Goal: Task Accomplishment & Management: Use online tool/utility

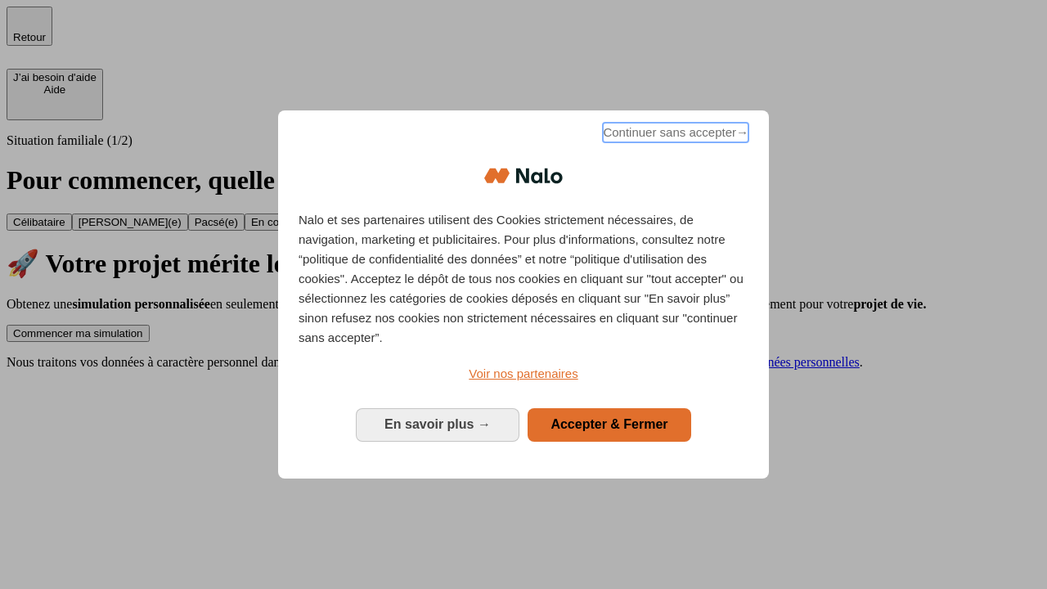
click at [674, 135] on span "Continuer sans accepter →" at bounding box center [676, 133] width 146 height 20
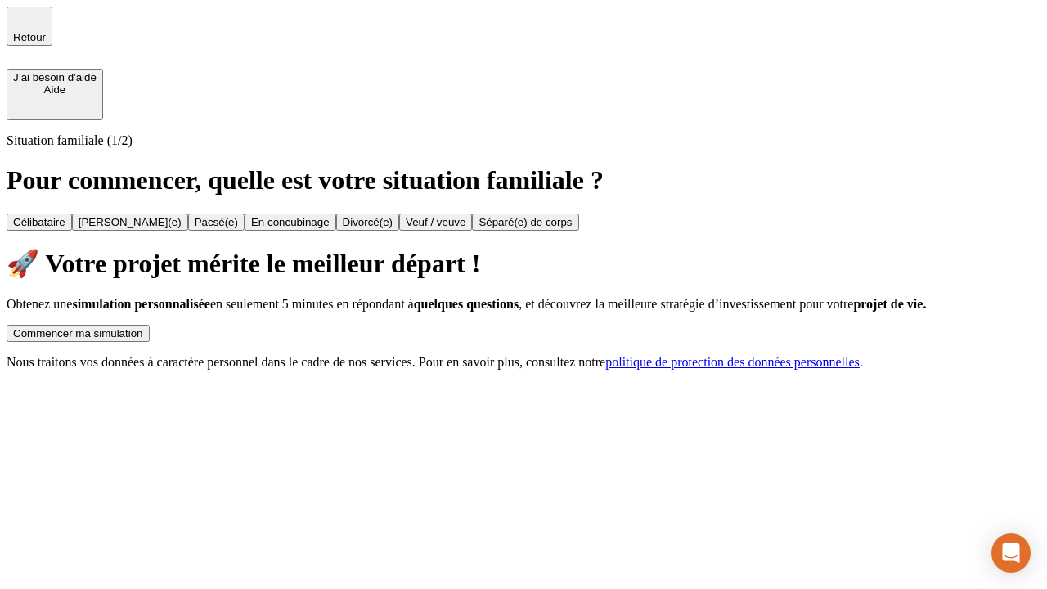
click at [143, 327] on div "Commencer ma simulation" at bounding box center [78, 333] width 130 height 12
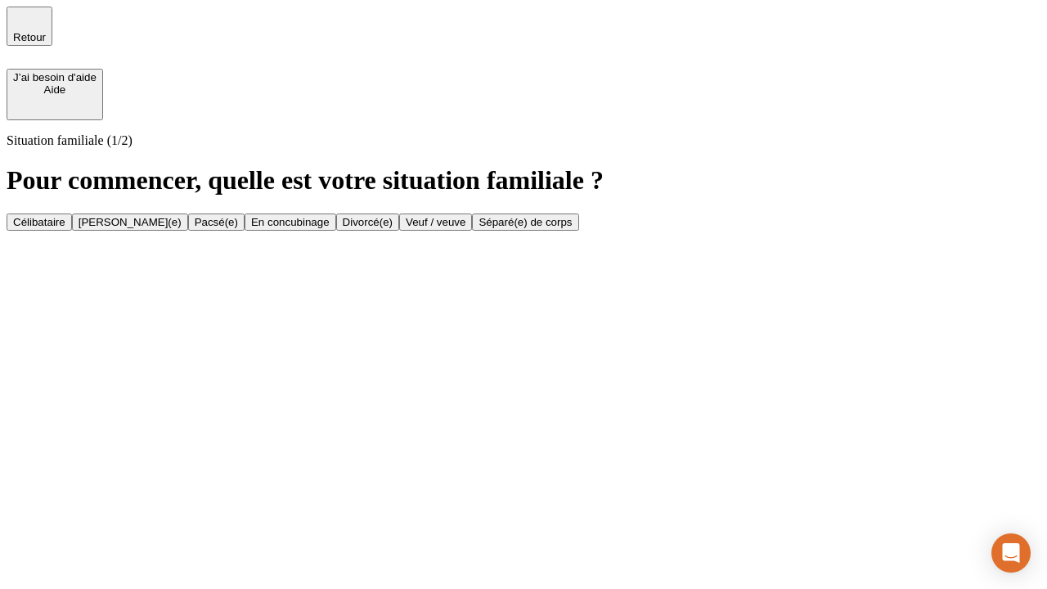
click at [65, 216] on div "Célibataire" at bounding box center [39, 222] width 52 height 12
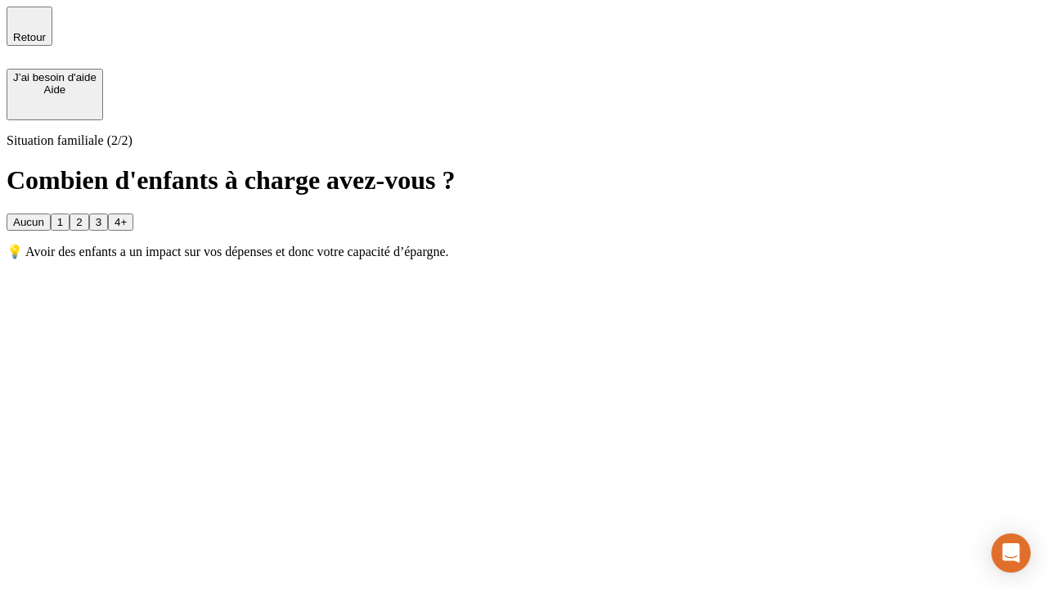
click at [44, 216] on div "Aucun" at bounding box center [28, 222] width 31 height 12
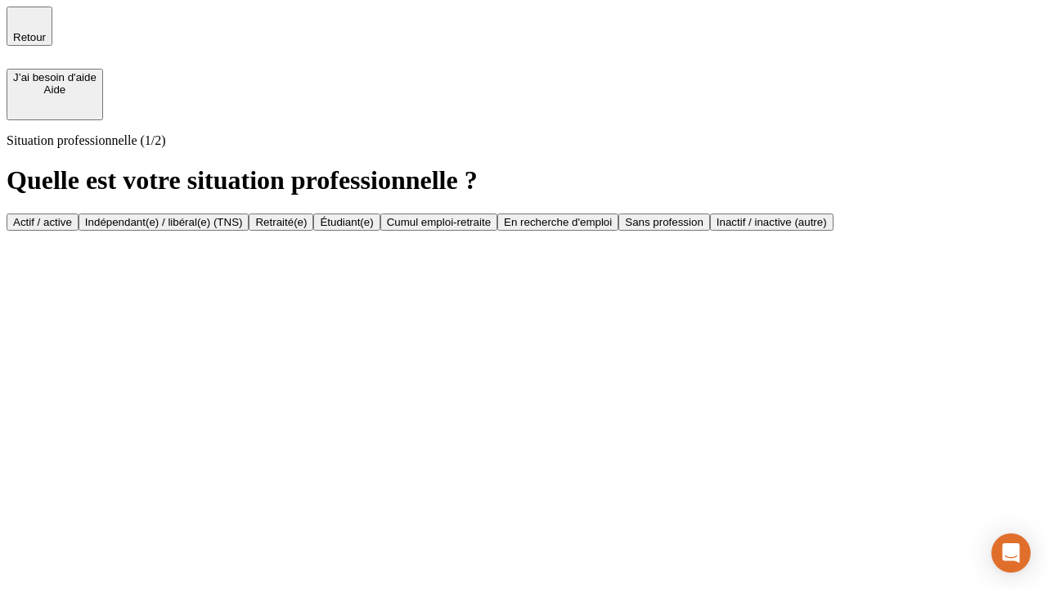
click at [72, 216] on div "Actif / active" at bounding box center [42, 222] width 59 height 12
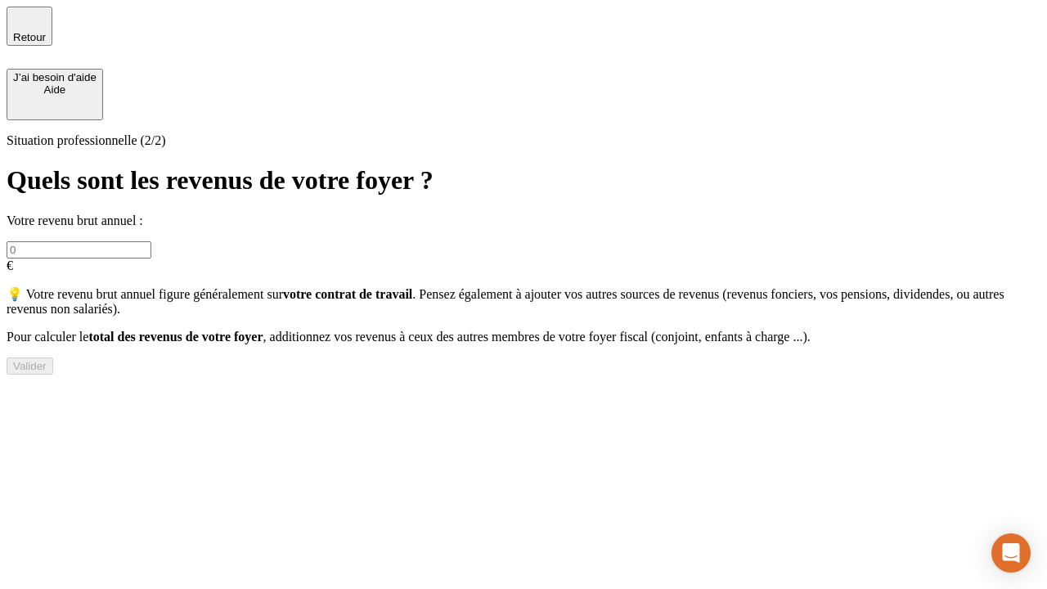
click at [151, 241] on input "text" at bounding box center [79, 249] width 145 height 17
type input "30 000"
click at [47, 372] on div "Valider" at bounding box center [30, 366] width 34 height 12
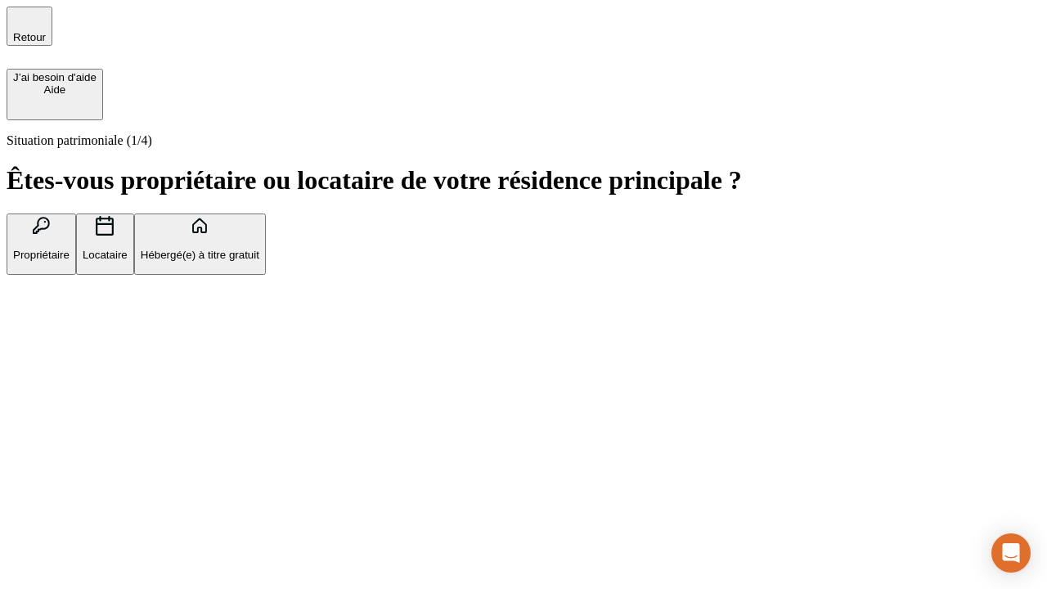
click at [259, 261] on p "Hébergé(e) à titre gratuit" at bounding box center [200, 255] width 119 height 12
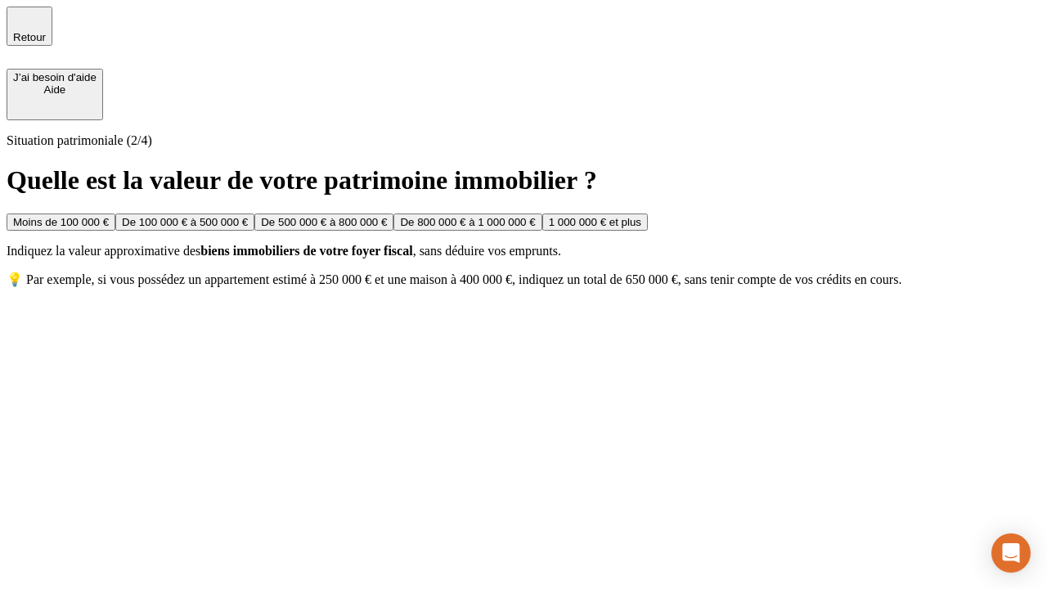
click at [109, 216] on div "Moins de 100 000 €" at bounding box center [61, 222] width 96 height 12
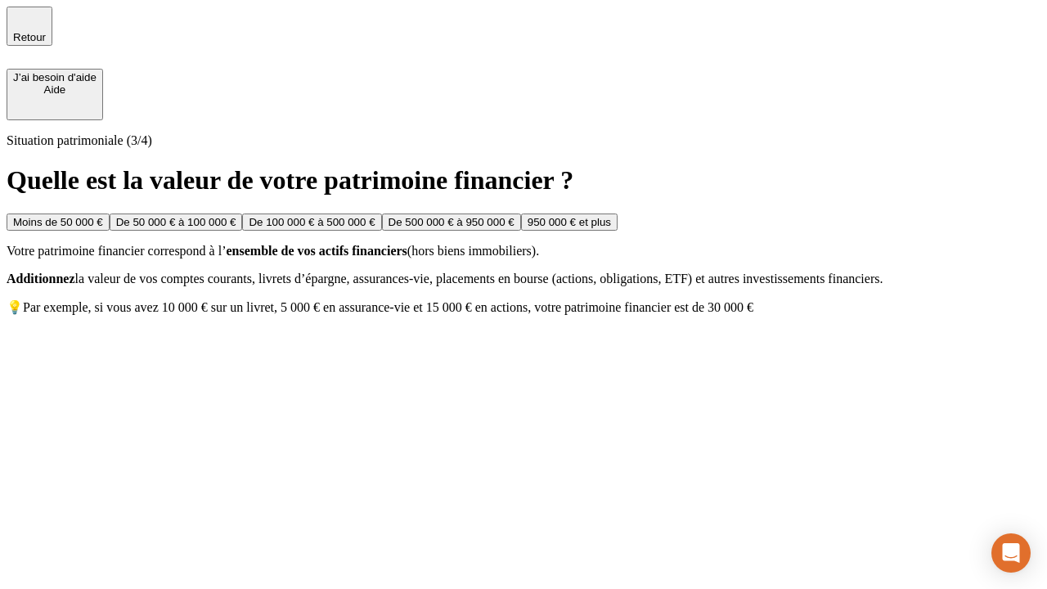
click at [103, 216] on div "Moins de 50 000 €" at bounding box center [58, 222] width 90 height 12
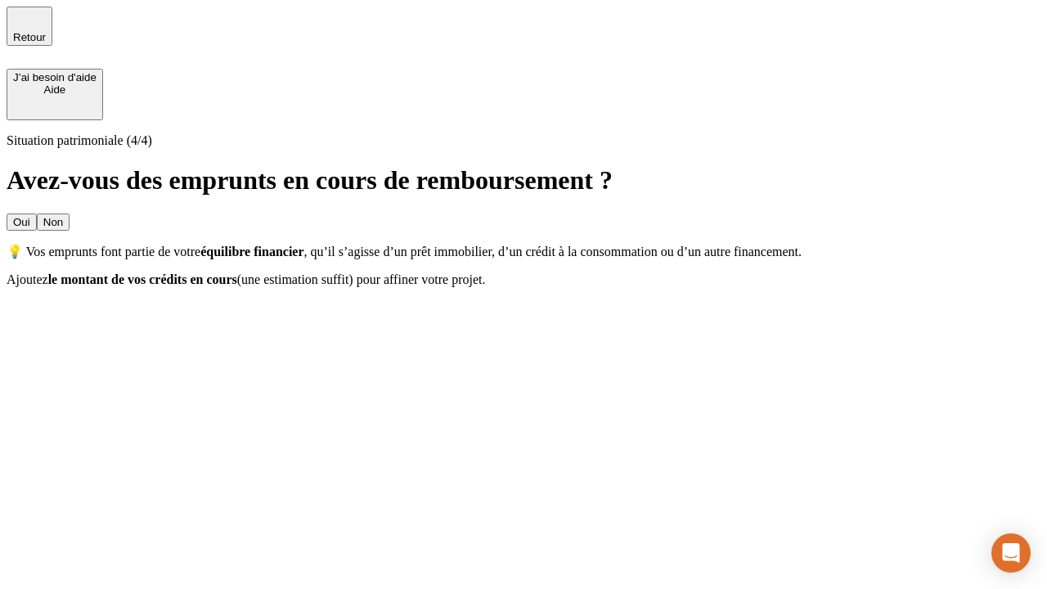
click at [63, 216] on div "Non" at bounding box center [53, 222] width 20 height 12
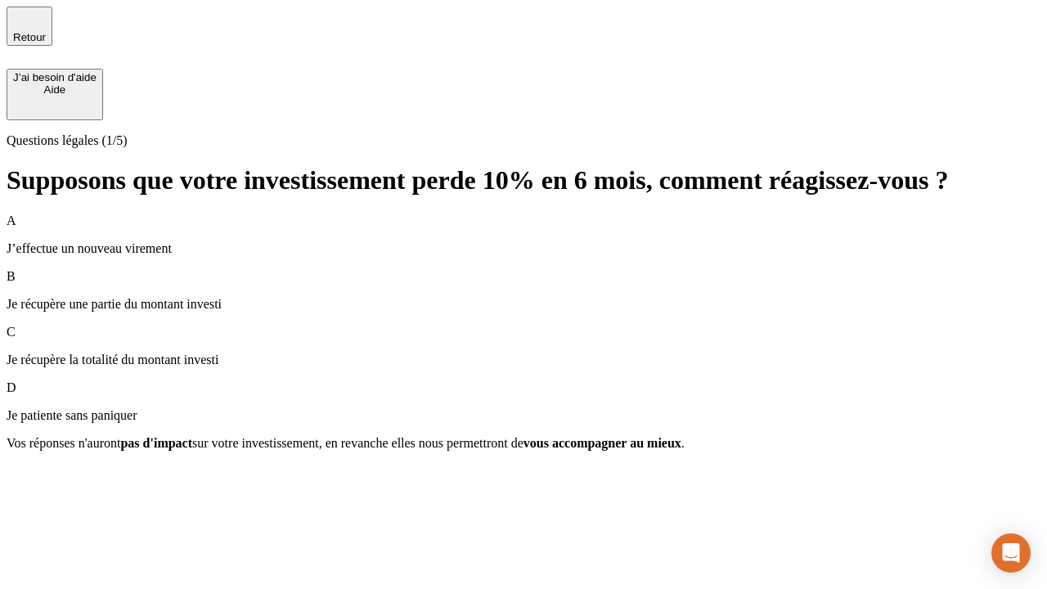
click at [523, 213] on div "A J’effectue un nouveau virement" at bounding box center [524, 234] width 1034 height 43
click at [49, 478] on div "Suivant" at bounding box center [31, 472] width 36 height 12
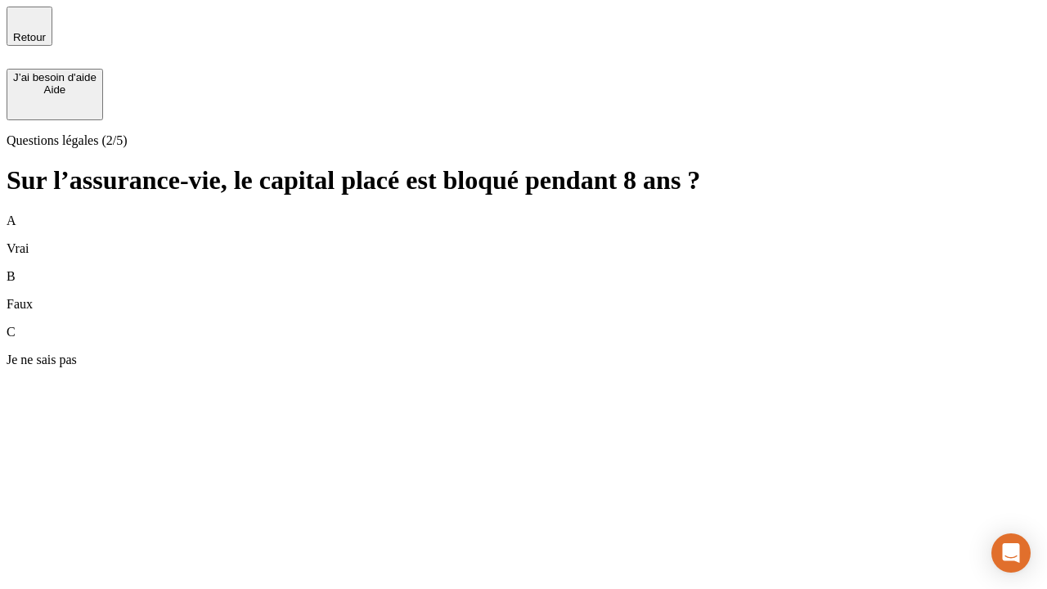
click at [523, 269] on div "B Faux" at bounding box center [524, 290] width 1034 height 43
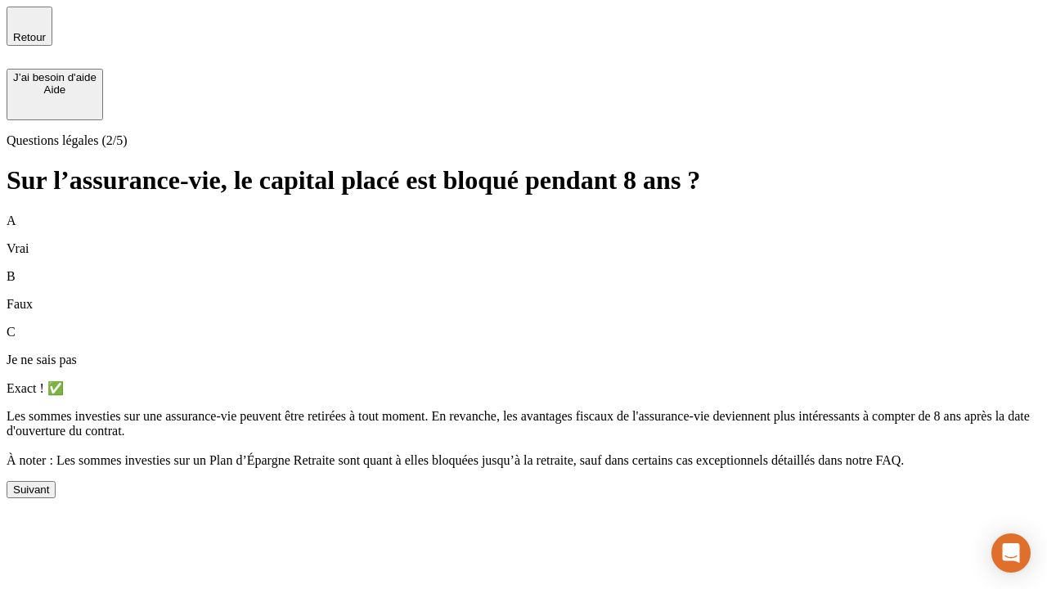
click at [49, 496] on div "Suivant" at bounding box center [31, 489] width 36 height 12
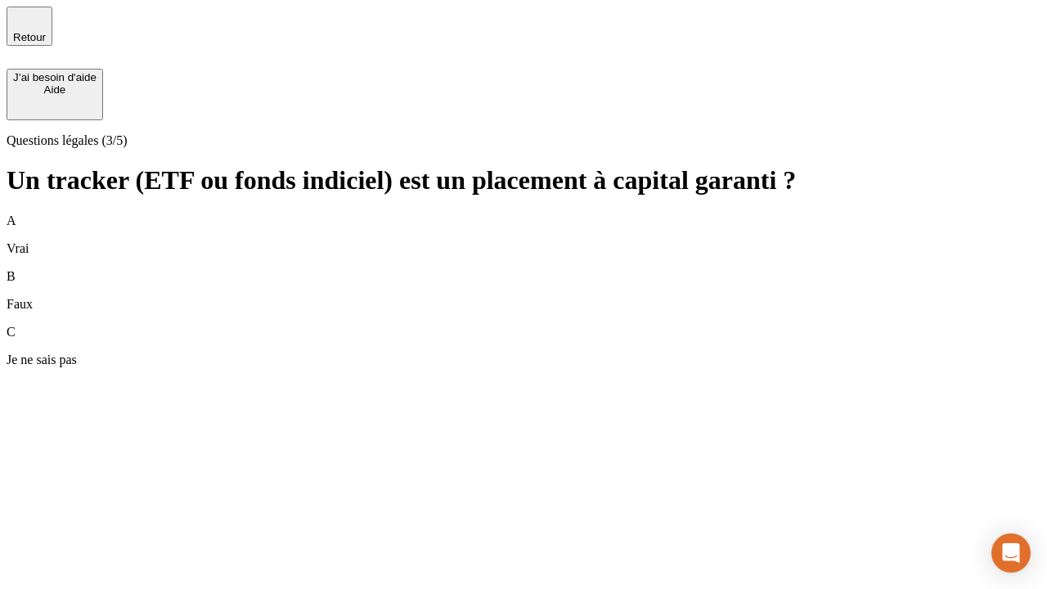
click at [523, 269] on div "B Faux" at bounding box center [524, 290] width 1034 height 43
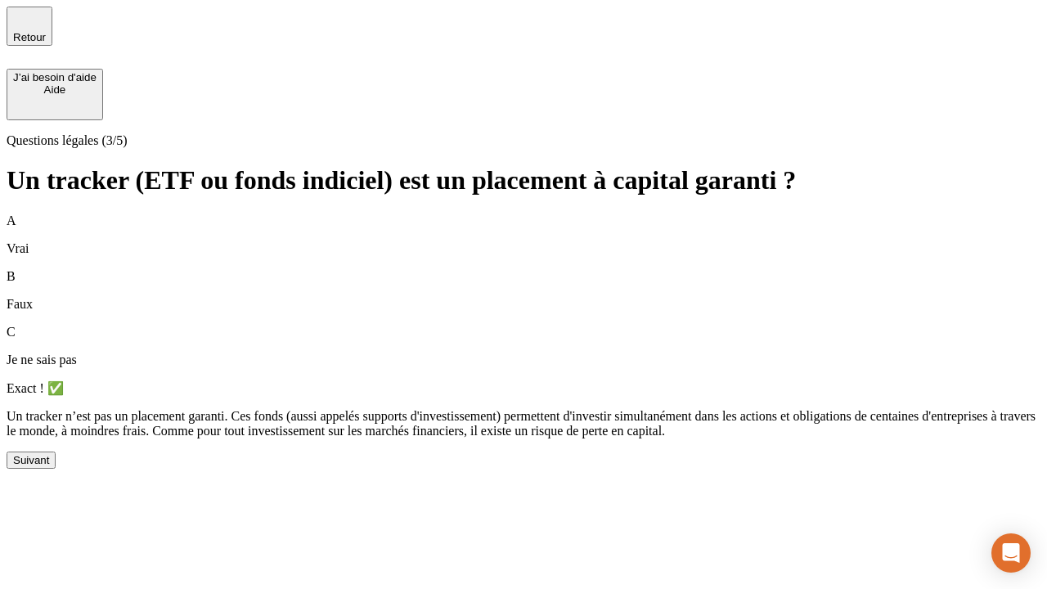
click at [49, 466] on div "Suivant" at bounding box center [31, 460] width 36 height 12
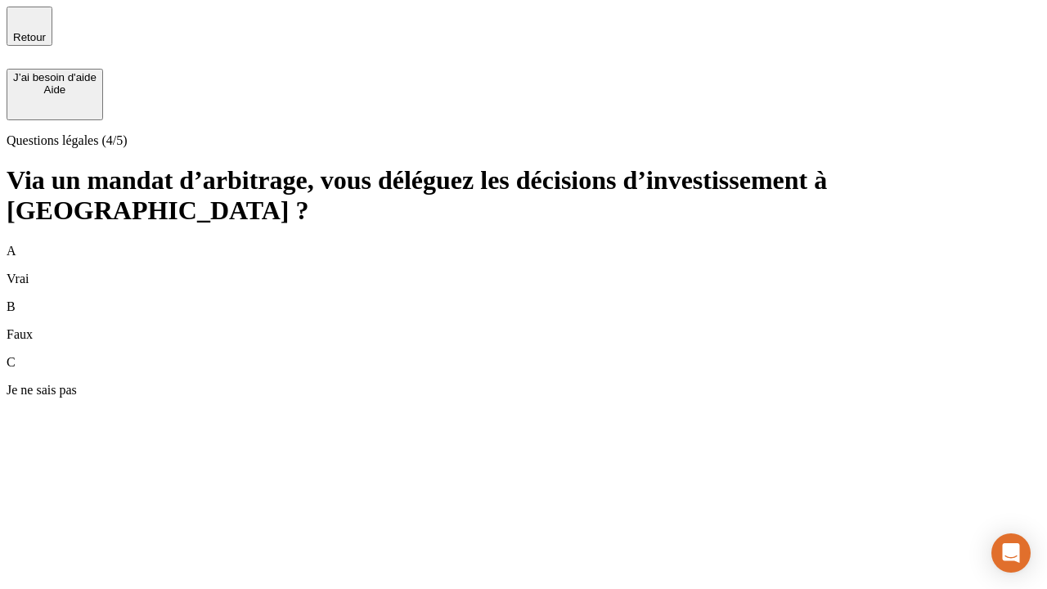
click at [523, 244] on div "A Vrai" at bounding box center [524, 265] width 1034 height 43
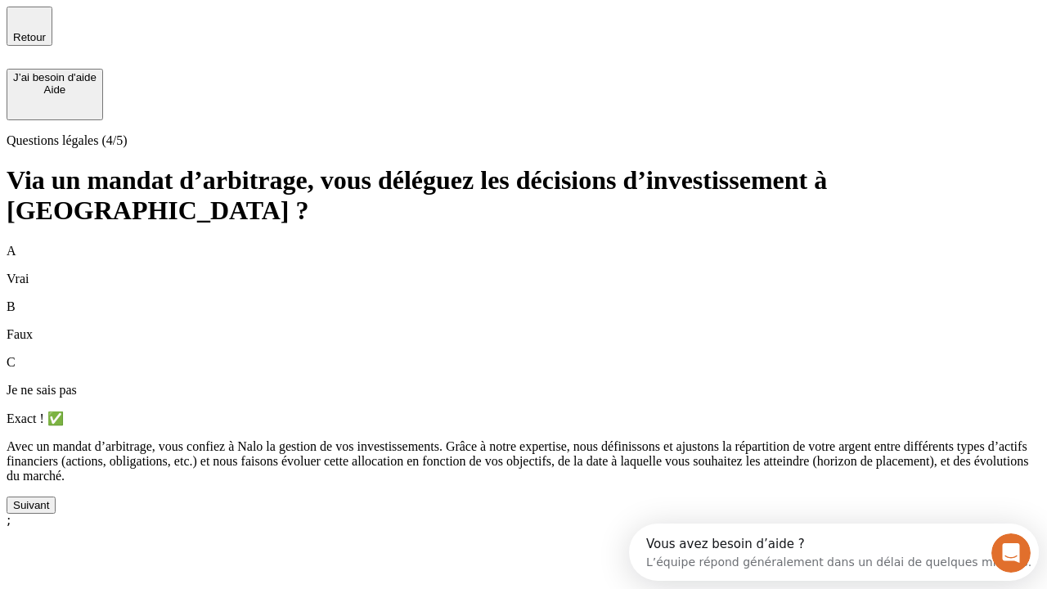
click at [49, 511] on div "Suivant" at bounding box center [31, 505] width 36 height 12
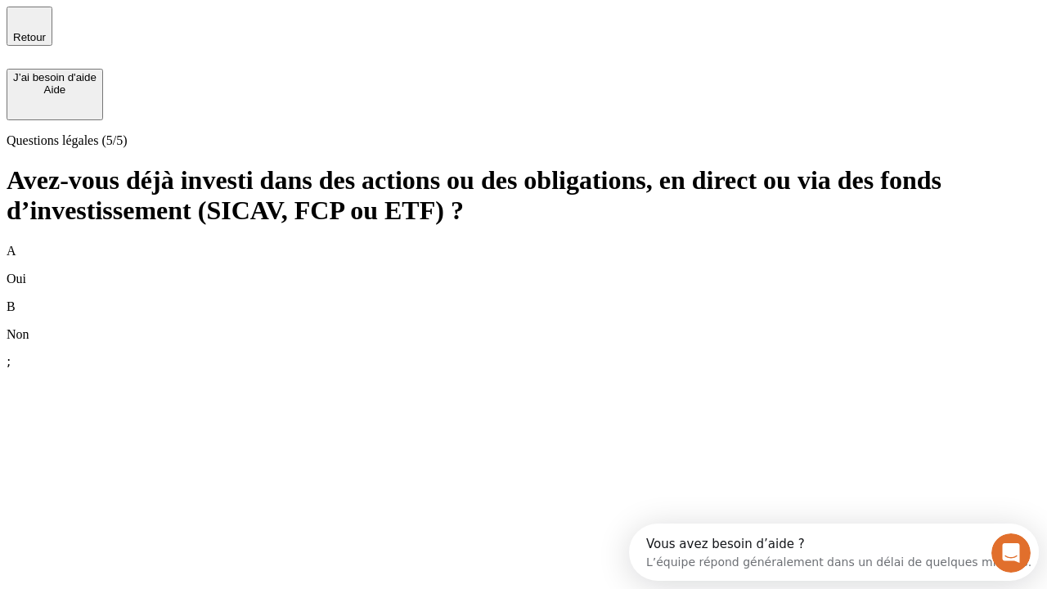
click at [523, 299] on div "B Non" at bounding box center [524, 320] width 1034 height 43
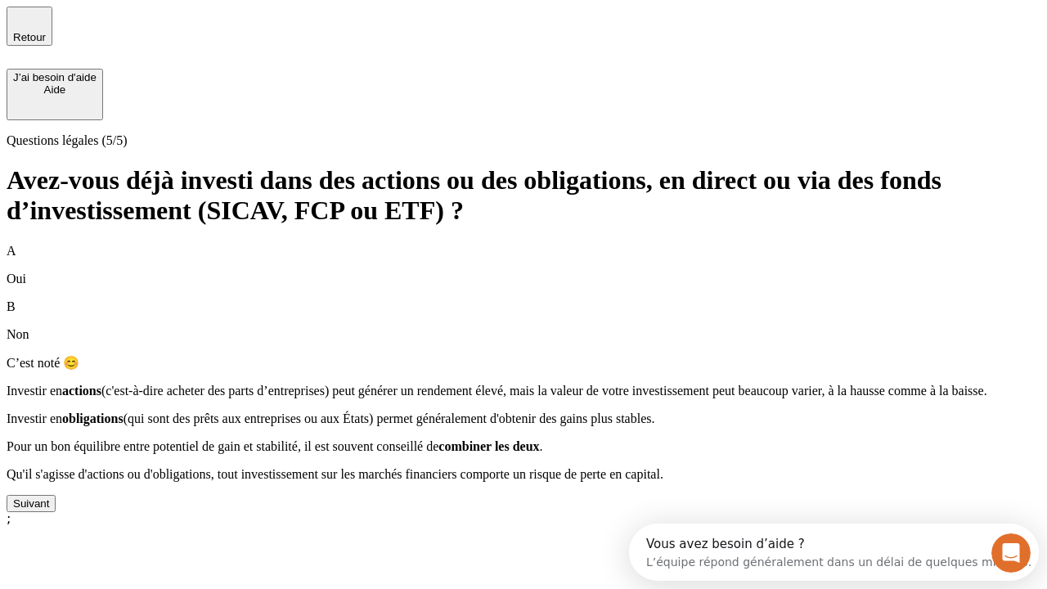
click at [49, 509] on div "Suivant" at bounding box center [31, 503] width 36 height 12
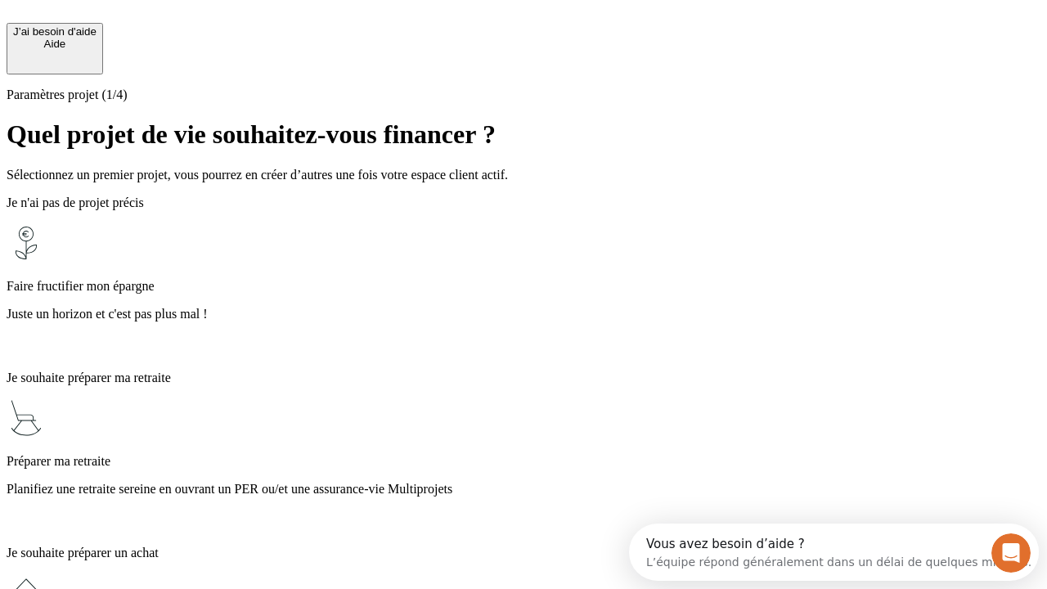
click at [523, 307] on p "Juste un horizon et c'est pas plus mal !" at bounding box center [524, 314] width 1034 height 15
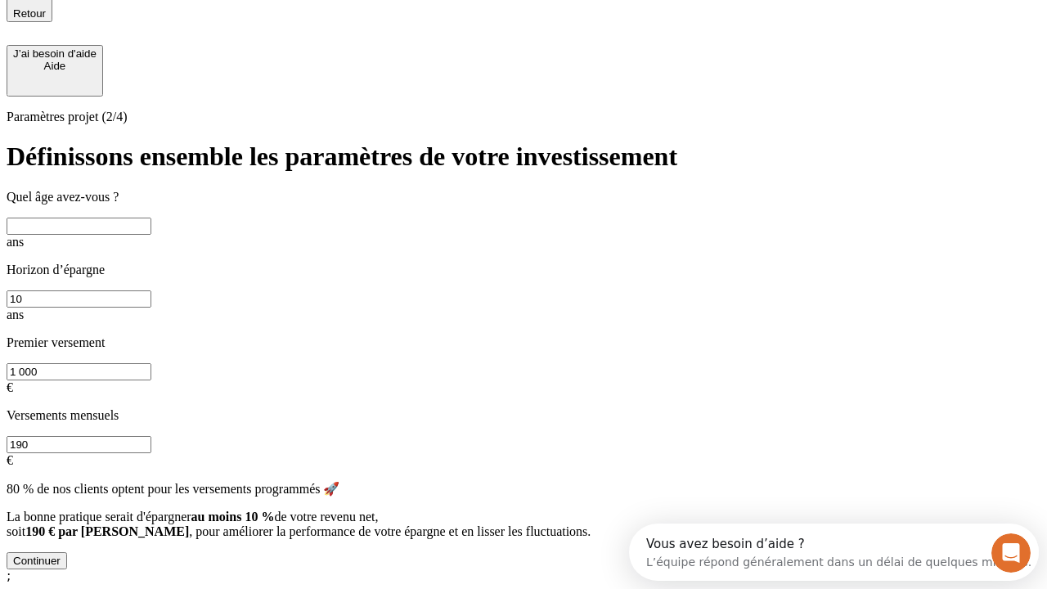
scroll to position [18, 0]
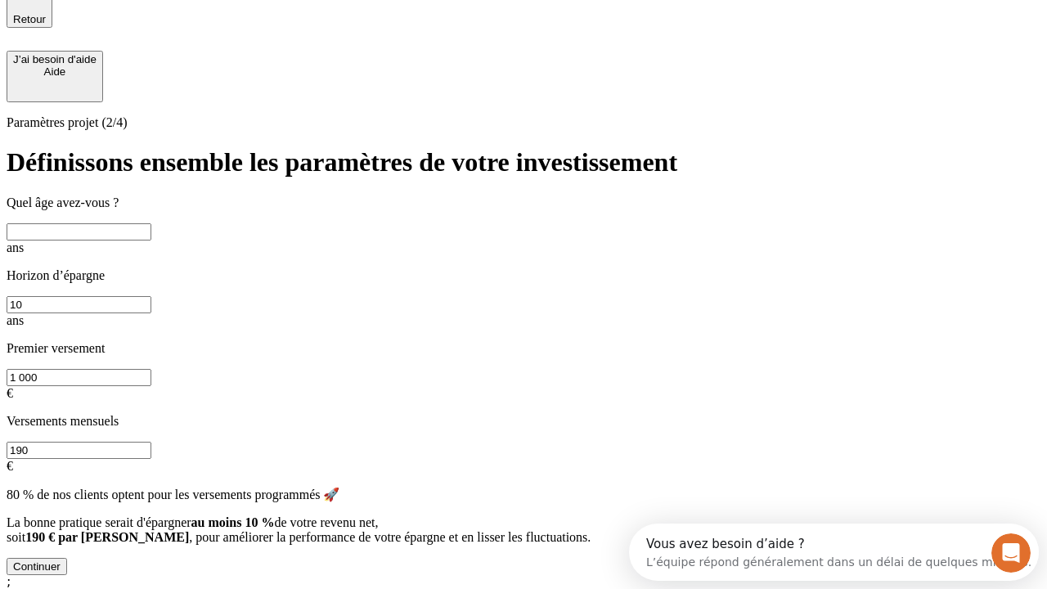
click at [151, 230] on input "text" at bounding box center [79, 231] width 145 height 17
type input "25"
click at [151, 296] on input "10" at bounding box center [79, 304] width 145 height 17
type input "5"
click at [151, 369] on input "1 000" at bounding box center [79, 377] width 145 height 17
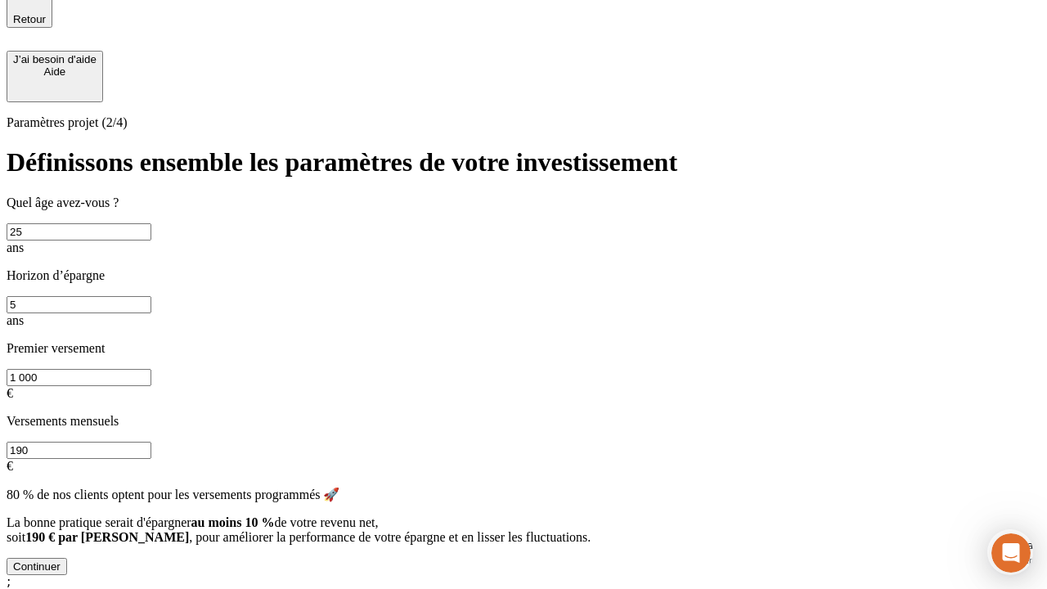
type input "1 000"
click at [151, 442] on input "190" at bounding box center [79, 450] width 145 height 17
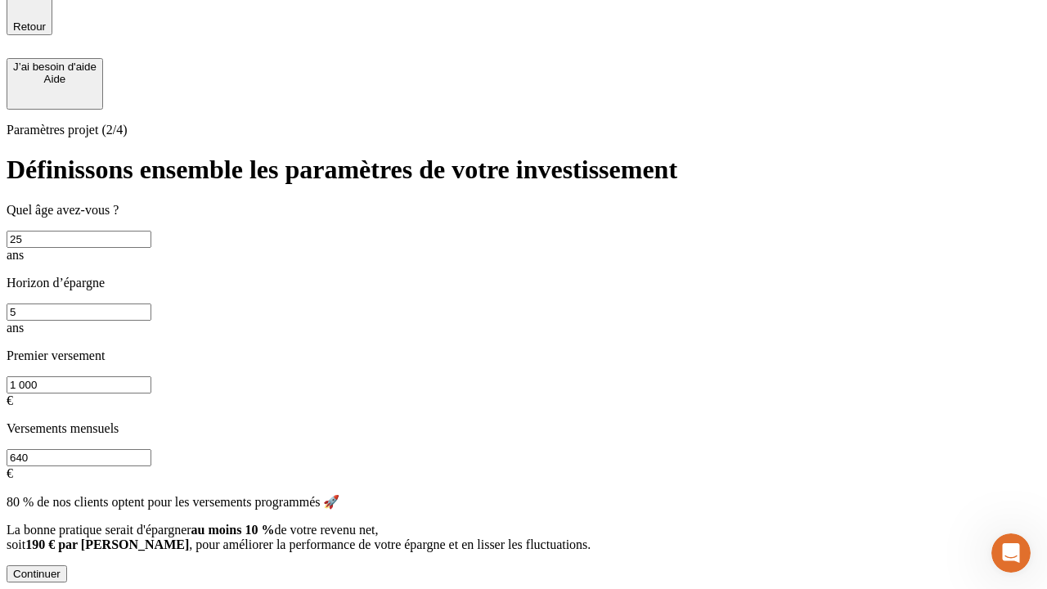
scroll to position [3, 0]
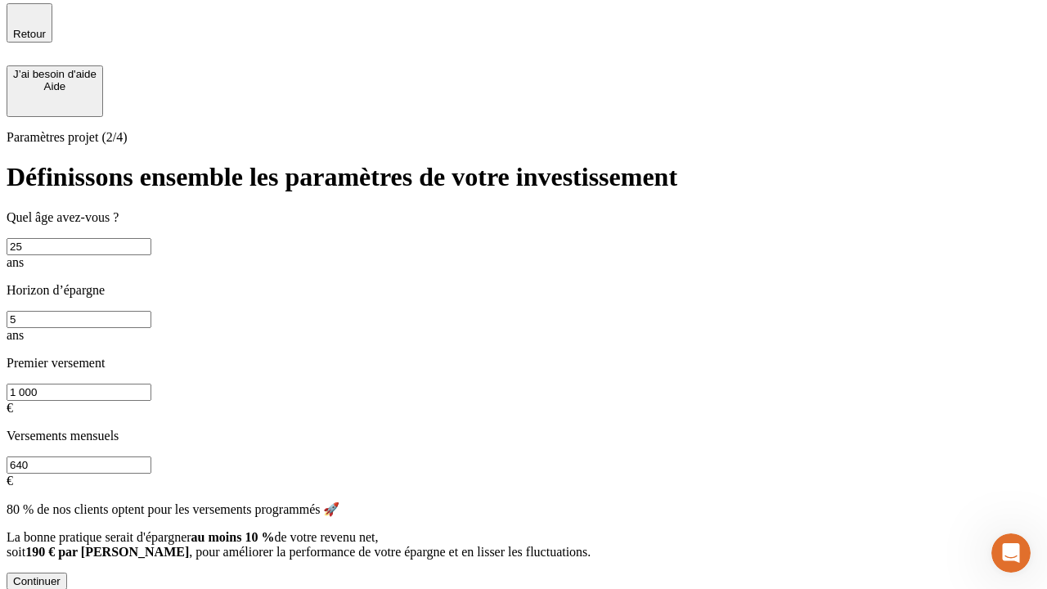
type input "640"
click at [61, 575] on div "Continuer" at bounding box center [36, 581] width 47 height 12
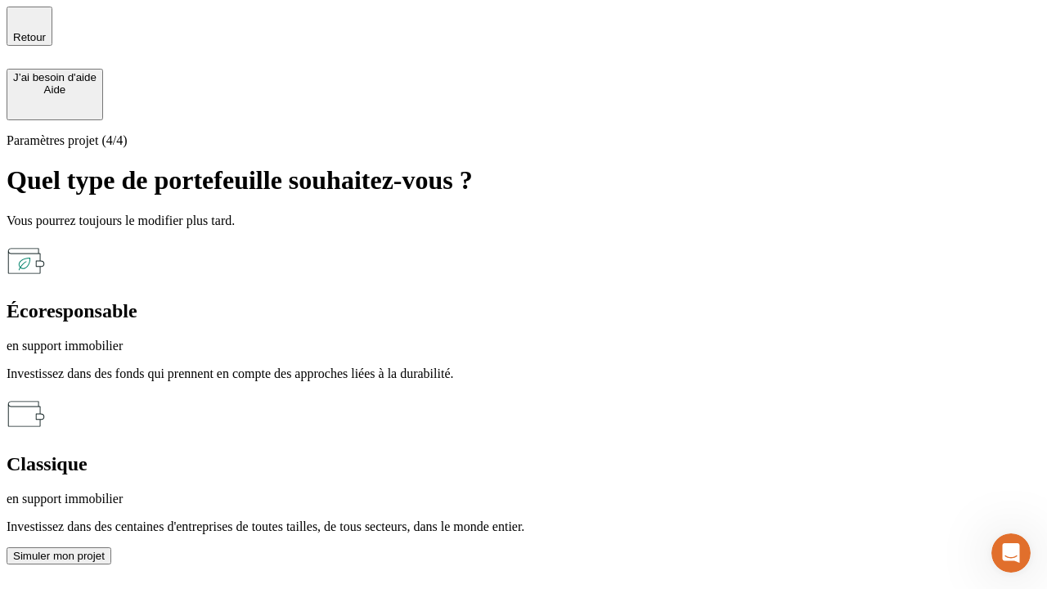
click at [701, 491] on p "en support immobilier" at bounding box center [524, 498] width 1034 height 15
click at [105, 550] on div "Simuler mon projet" at bounding box center [59, 556] width 92 height 12
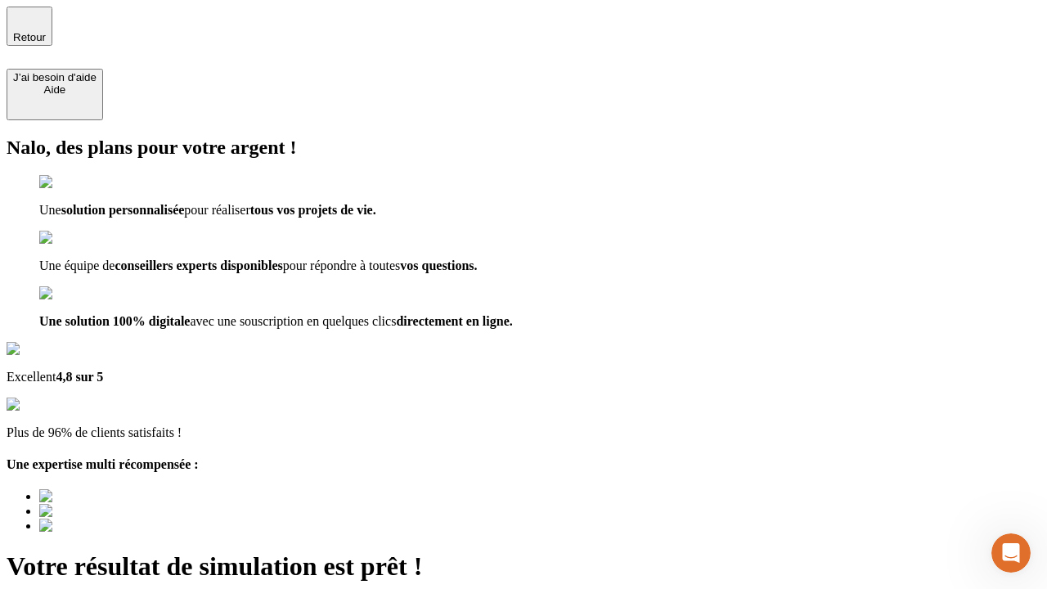
type input "[EMAIL_ADDRESS][PERSON_NAME][DOMAIN_NAME]"
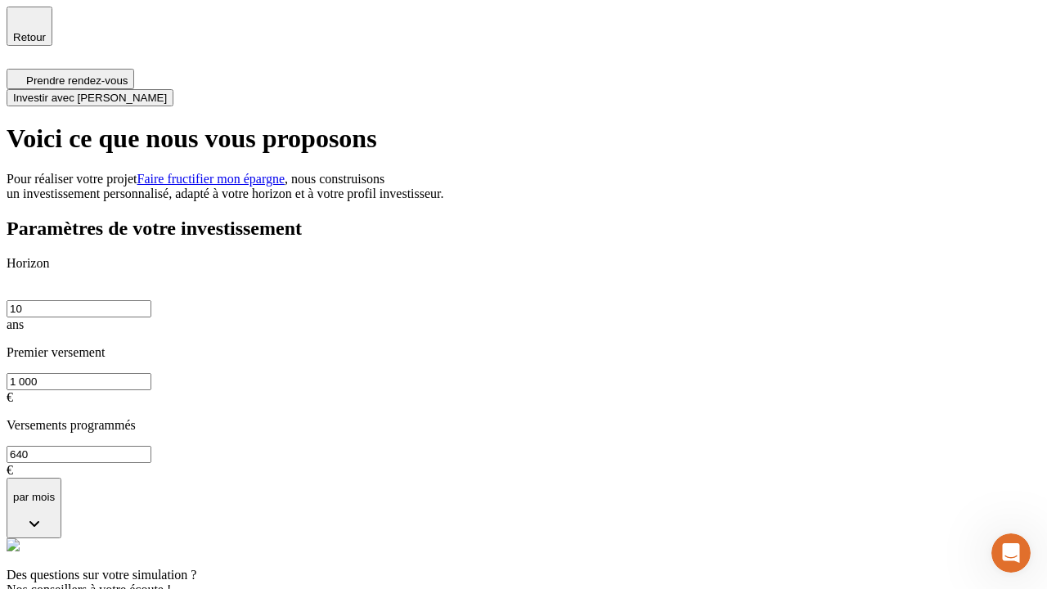
click at [167, 92] on span "Investir avec [PERSON_NAME]" at bounding box center [90, 98] width 154 height 12
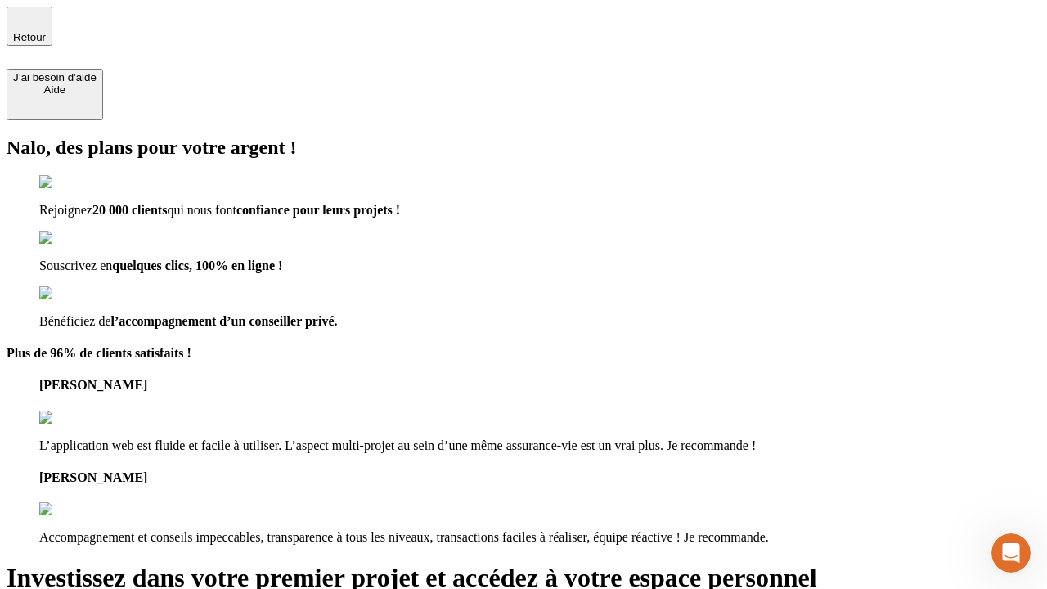
type input "[EMAIL_ADDRESS][PERSON_NAME][DOMAIN_NAME]"
